Goal: Communication & Community: Connect with others

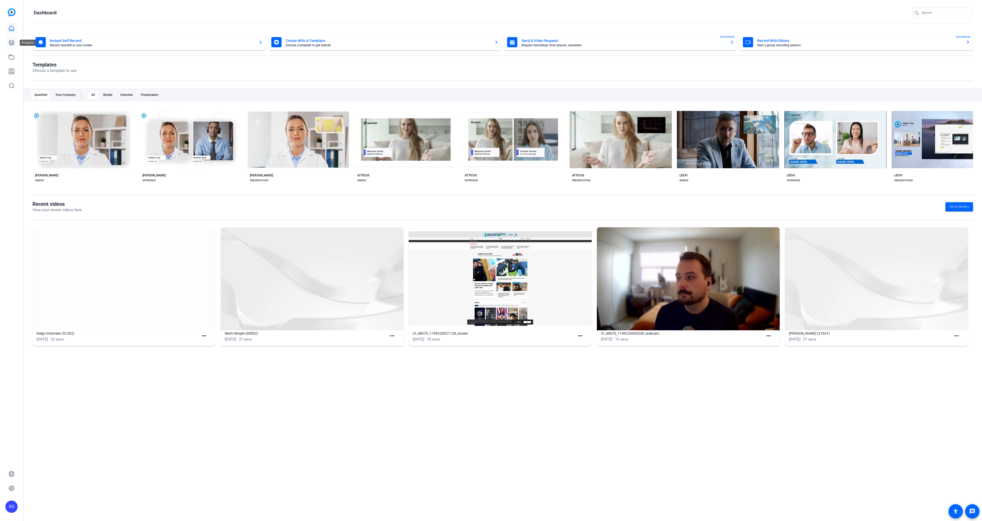
click at [10, 48] on link at bounding box center [11, 43] width 12 height 12
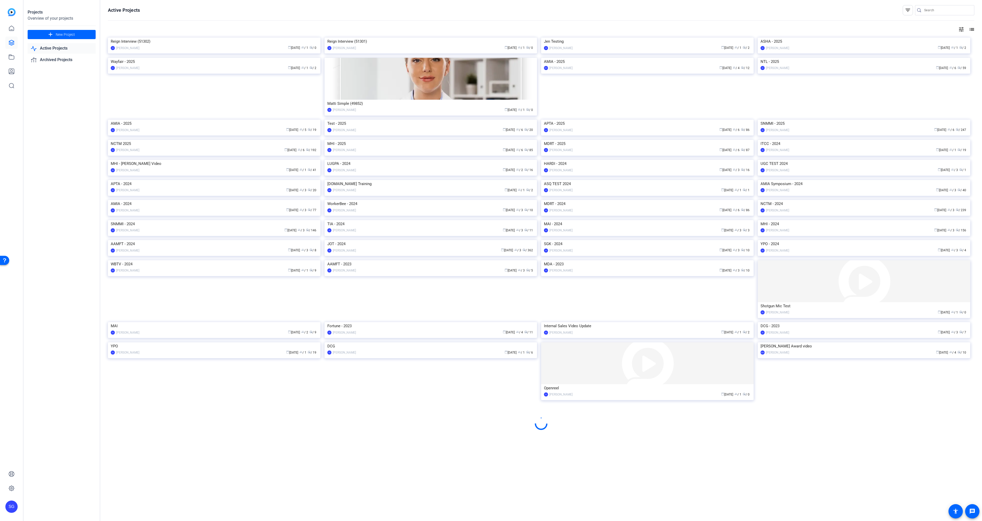
click at [781, 38] on img at bounding box center [864, 38] width 213 height 0
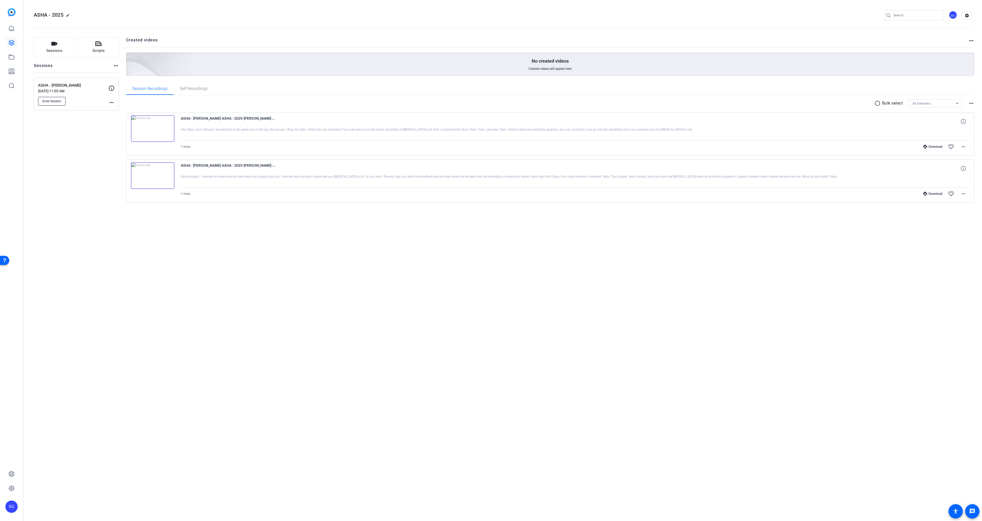
click at [52, 103] on span "Enter Session" at bounding box center [51, 101] width 19 height 4
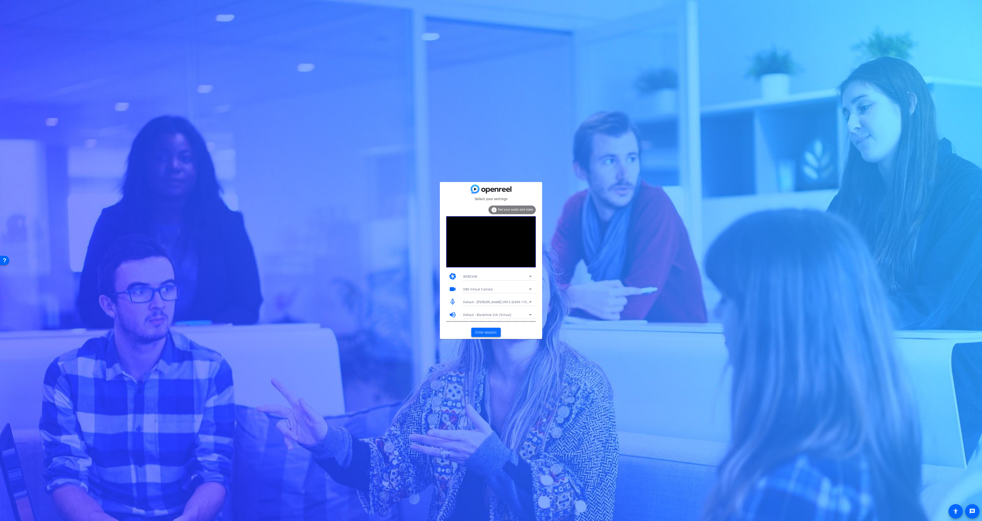
click at [483, 331] on span "Enter session" at bounding box center [485, 332] width 21 height 5
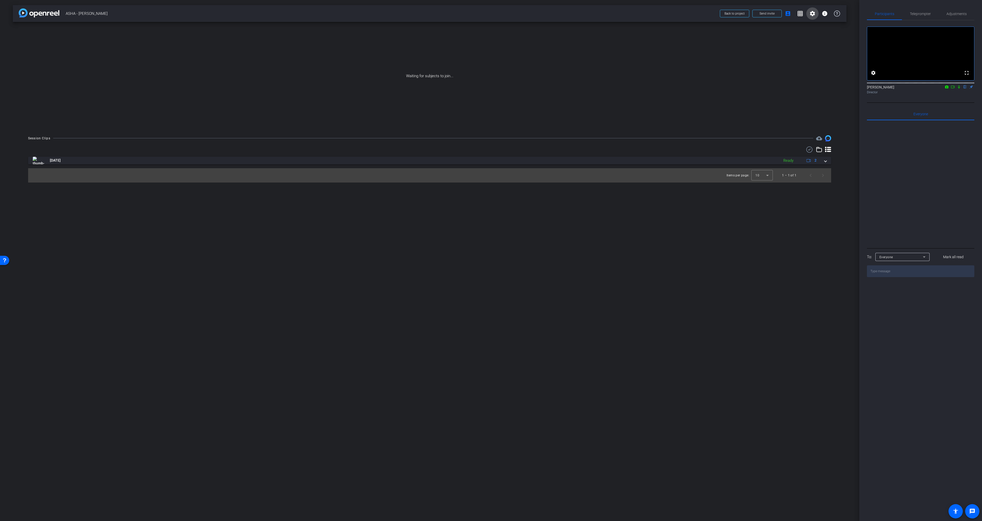
click at [810, 12] on mat-icon "settings" at bounding box center [812, 13] width 6 height 6
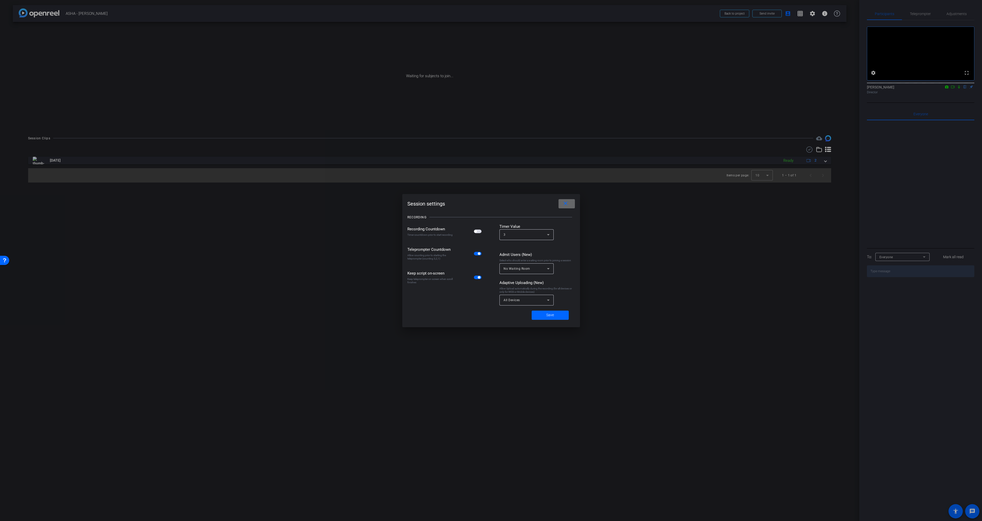
drag, startPoint x: 566, startPoint y: 206, endPoint x: 587, endPoint y: 203, distance: 21.3
click at [566, 207] on mat-icon "close" at bounding box center [565, 203] width 6 height 6
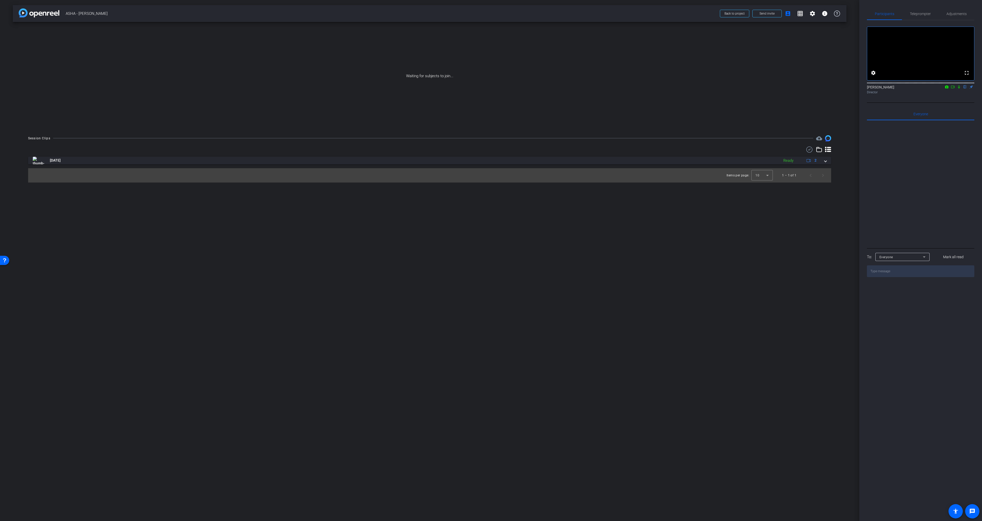
click at [958, 89] on icon at bounding box center [959, 87] width 4 height 4
click at [953, 89] on icon at bounding box center [953, 87] width 4 height 4
click at [765, 13] on span "Send invite" at bounding box center [767, 14] width 15 height 4
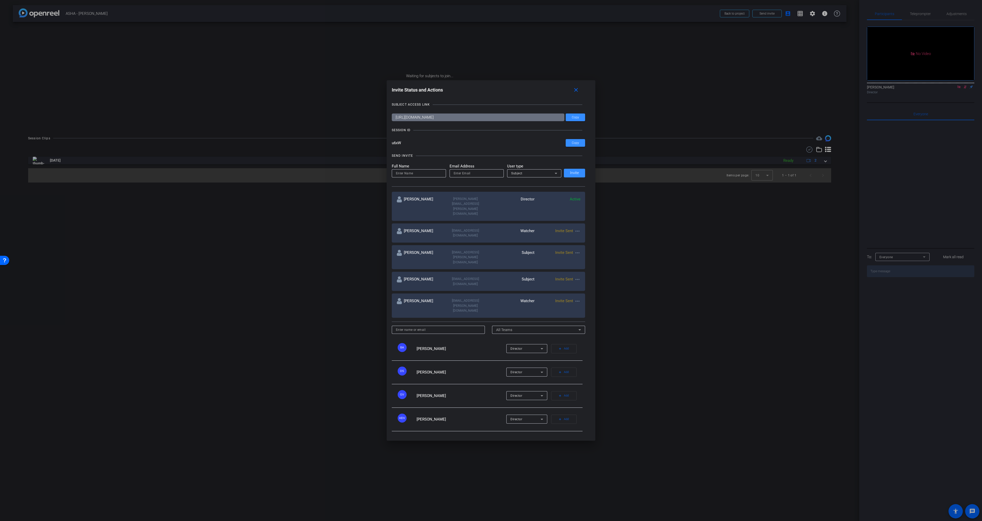
click at [577, 254] on mat-icon "more_horiz" at bounding box center [577, 253] width 6 height 6
drag, startPoint x: 583, startPoint y: 267, endPoint x: 580, endPoint y: 266, distance: 2.9
click at [583, 267] on span "Re-Send Invite" at bounding box center [597, 268] width 38 height 6
click at [577, 276] on mat-icon "more_horiz" at bounding box center [577, 279] width 6 height 6
click at [581, 286] on span "Re-Send Invite" at bounding box center [597, 286] width 38 height 6
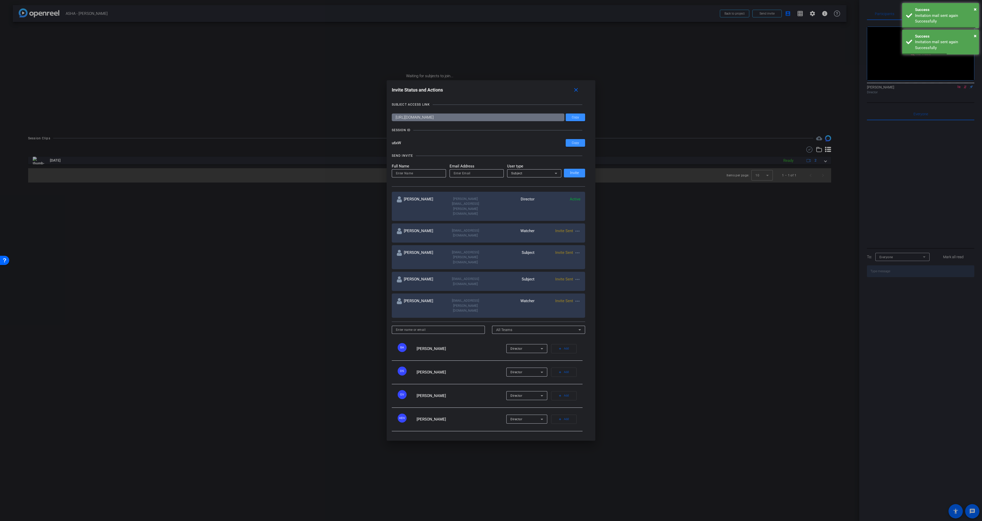
click at [580, 298] on mat-icon "more_horiz" at bounding box center [577, 301] width 6 height 6
click at [583, 304] on span "Re-Send Invite" at bounding box center [597, 304] width 38 height 6
click at [575, 93] on mat-icon "close" at bounding box center [576, 90] width 6 height 6
